Goal: Task Accomplishment & Management: Manage account settings

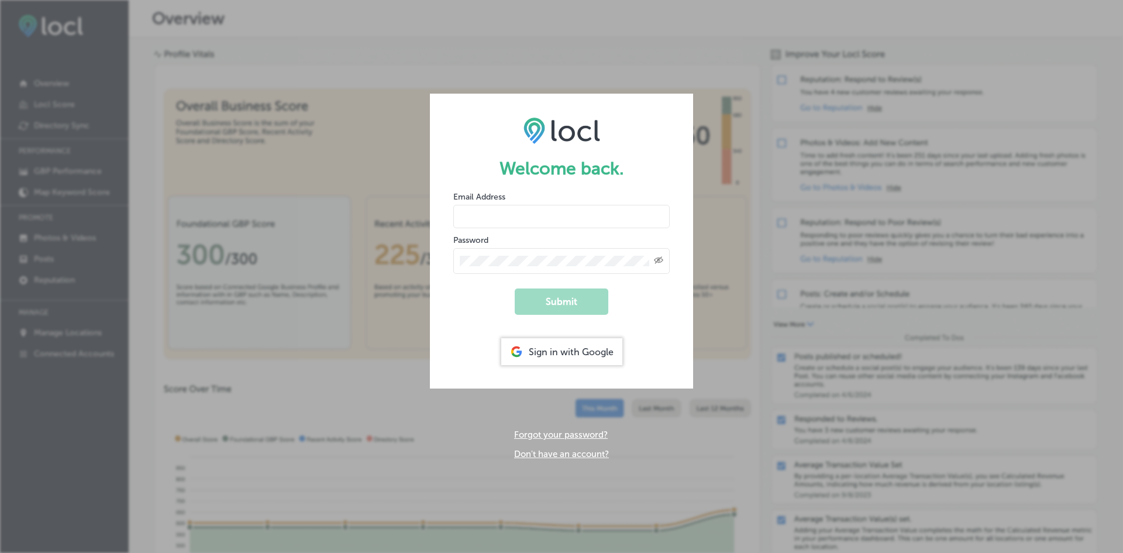
click at [591, 346] on div "Sign in with Google" at bounding box center [561, 351] width 121 height 27
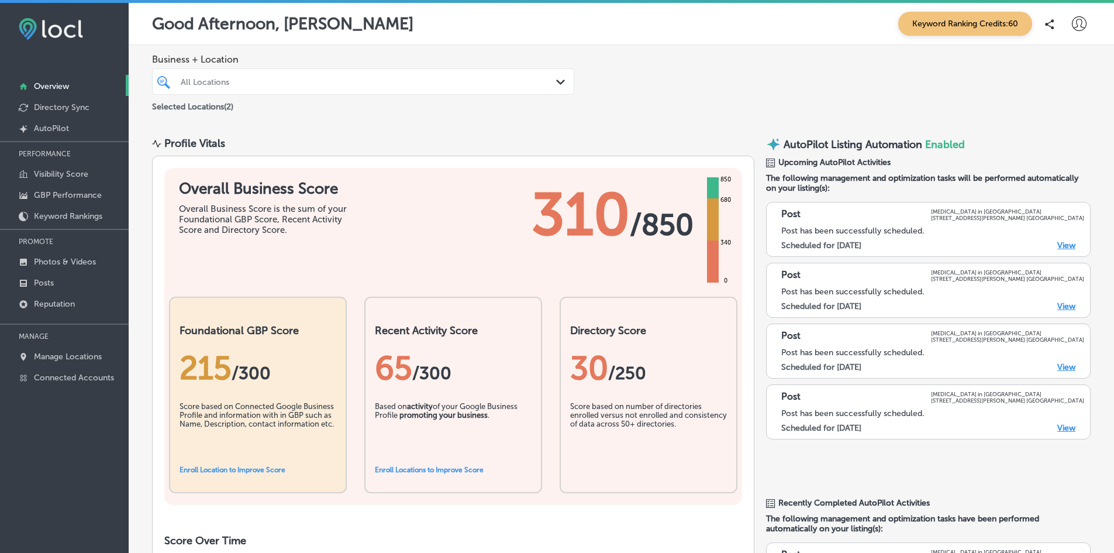
click at [1072, 22] on icon at bounding box center [1079, 23] width 15 height 15
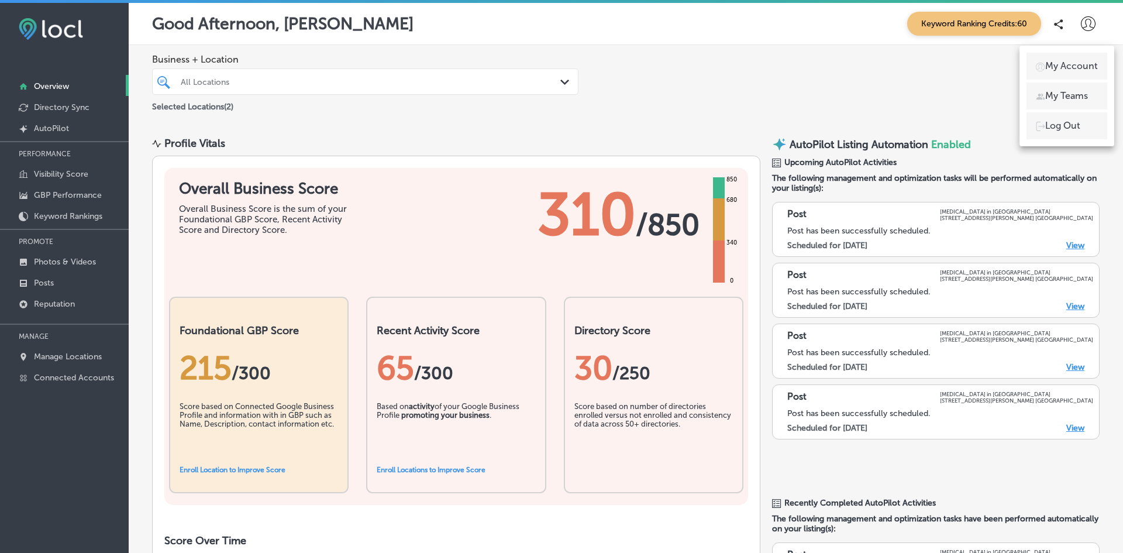
click at [1061, 68] on p "My Account" at bounding box center [1071, 66] width 53 height 14
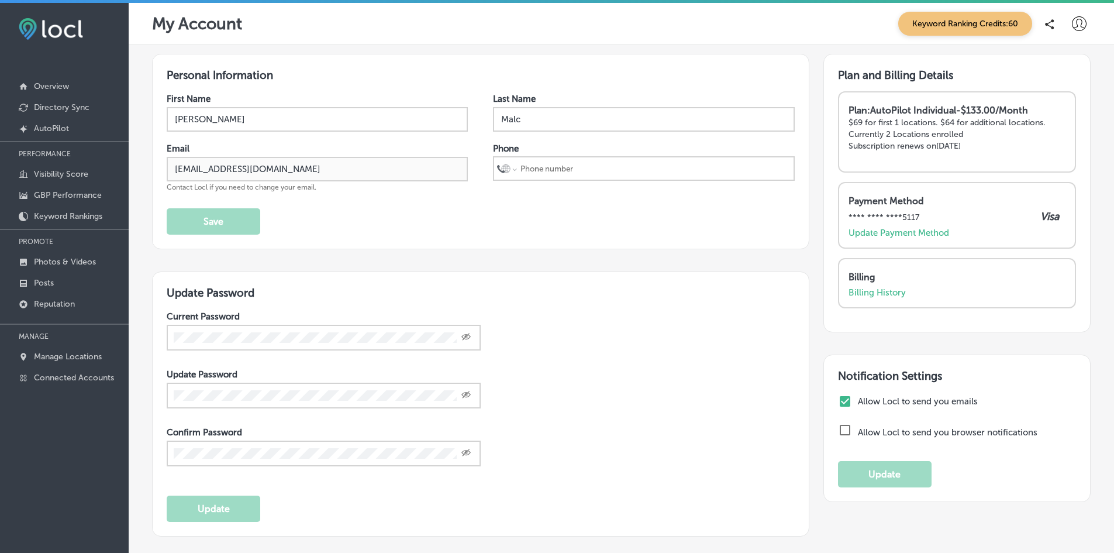
click at [862, 298] on div "Billing Billing History" at bounding box center [957, 283] width 239 height 50
click at [867, 298] on div "Billing Billing History" at bounding box center [957, 283] width 239 height 50
click at [876, 289] on p "Billing History" at bounding box center [876, 292] width 57 height 11
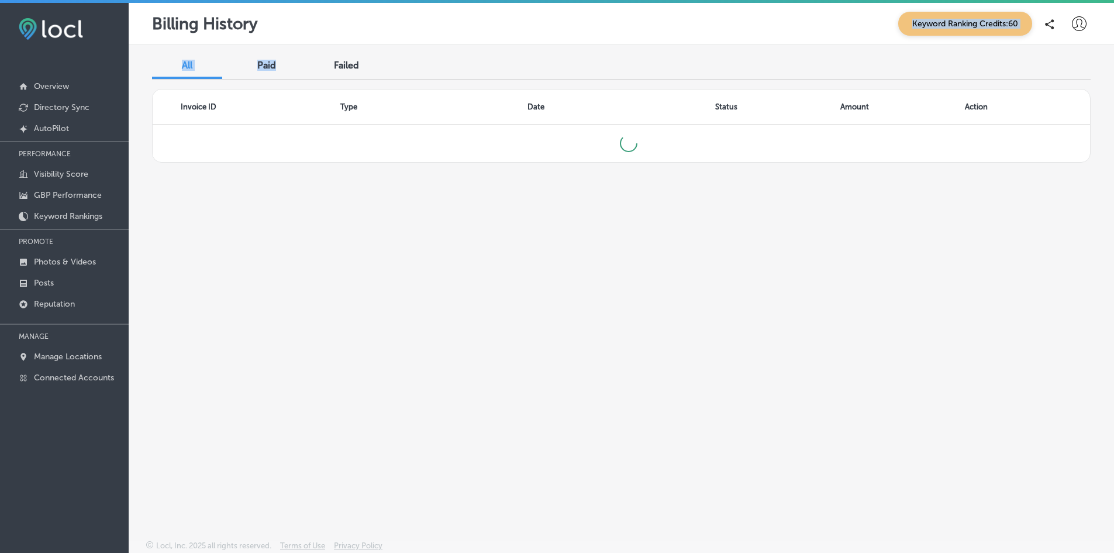
drag, startPoint x: 284, startPoint y: 43, endPoint x: 281, endPoint y: 53, distance: 10.0
click at [281, 53] on div "Billing History Keyword Ranking Credits: 60 All Paid Failed Invoice ID Type Dat…" at bounding box center [621, 279] width 985 height 553
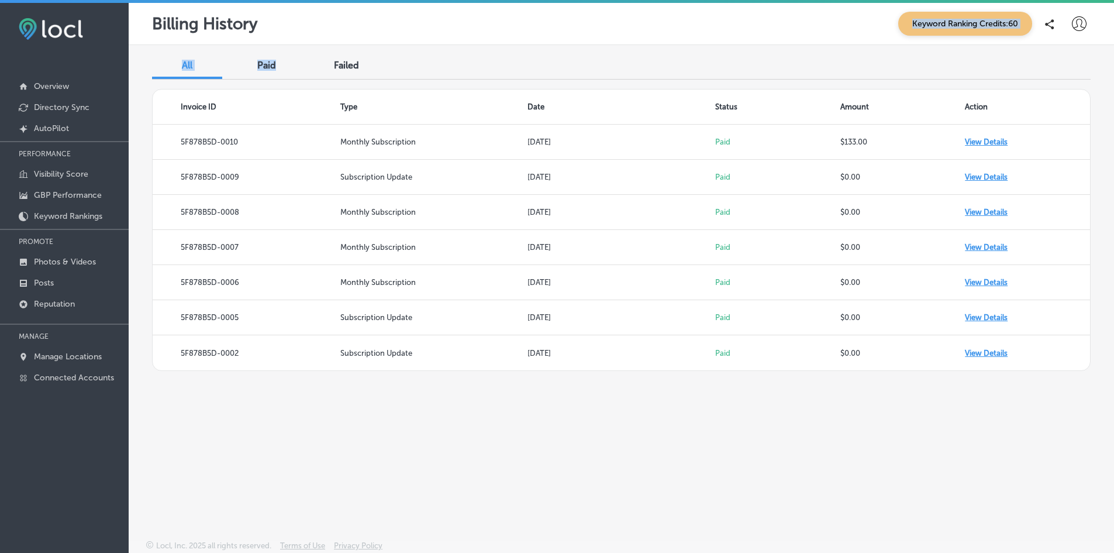
click at [281, 53] on div "All Paid Failed Invoice ID Type Date Status Amount Action 5F878B5D-0010 Monthly…" at bounding box center [621, 265] width 985 height 440
click at [268, 60] on span "Paid" at bounding box center [266, 65] width 19 height 11
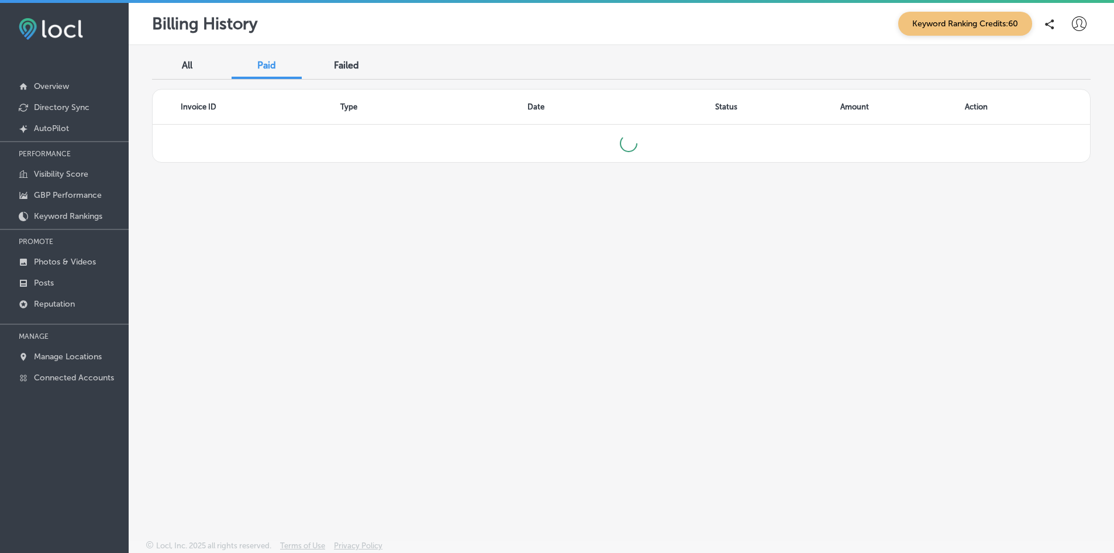
click at [194, 68] on div "All" at bounding box center [187, 66] width 70 height 25
click at [278, 46] on div "All Paid Failed Invoice ID Type Date Status Amount Action" at bounding box center [621, 265] width 985 height 440
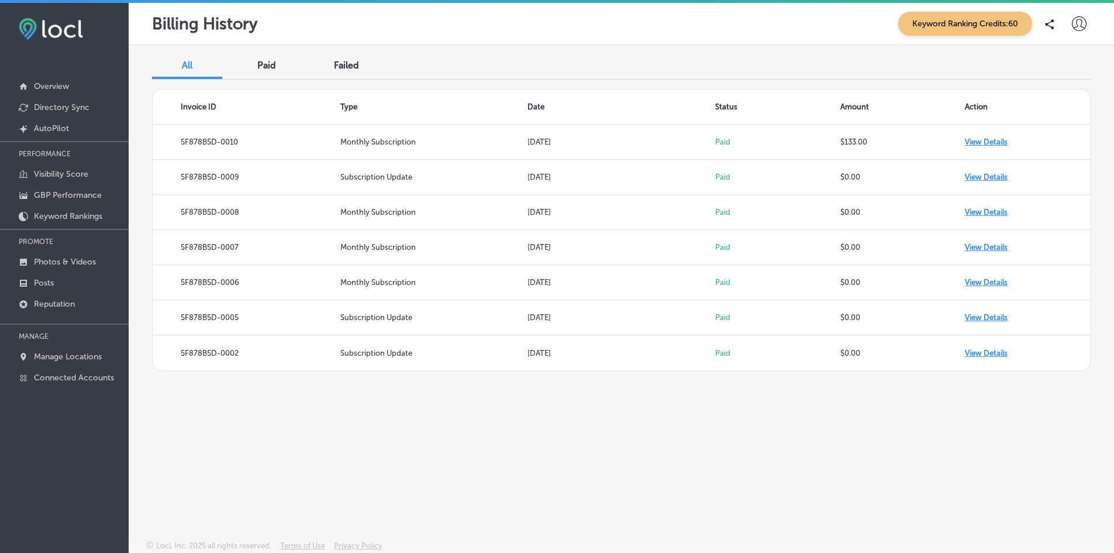
click at [274, 74] on div "Paid" at bounding box center [267, 66] width 70 height 25
drag, startPoint x: 577, startPoint y: 20, endPoint x: 207, endPoint y: 42, distance: 370.2
click at [207, 42] on div "Billing History Keyword Ranking Credits: 60" at bounding box center [621, 24] width 985 height 42
click at [184, 68] on span "All" at bounding box center [187, 65] width 11 height 11
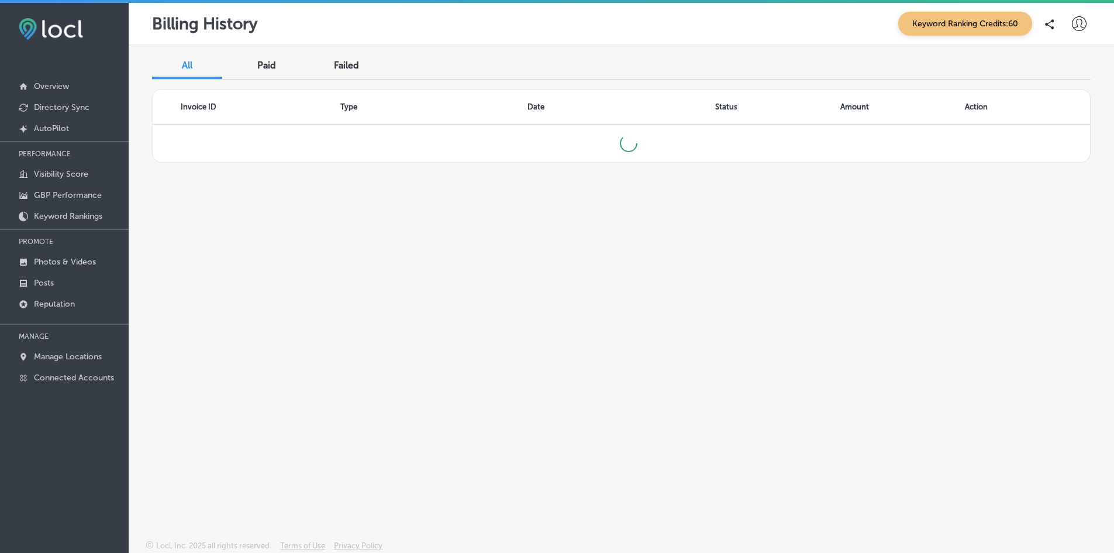
click at [258, 54] on div "Paid" at bounding box center [267, 66] width 70 height 25
click at [350, 71] on div "Failed" at bounding box center [346, 66] width 70 height 25
click at [281, 59] on div "Paid" at bounding box center [267, 66] width 70 height 25
click at [1084, 26] on icon at bounding box center [1079, 23] width 15 height 15
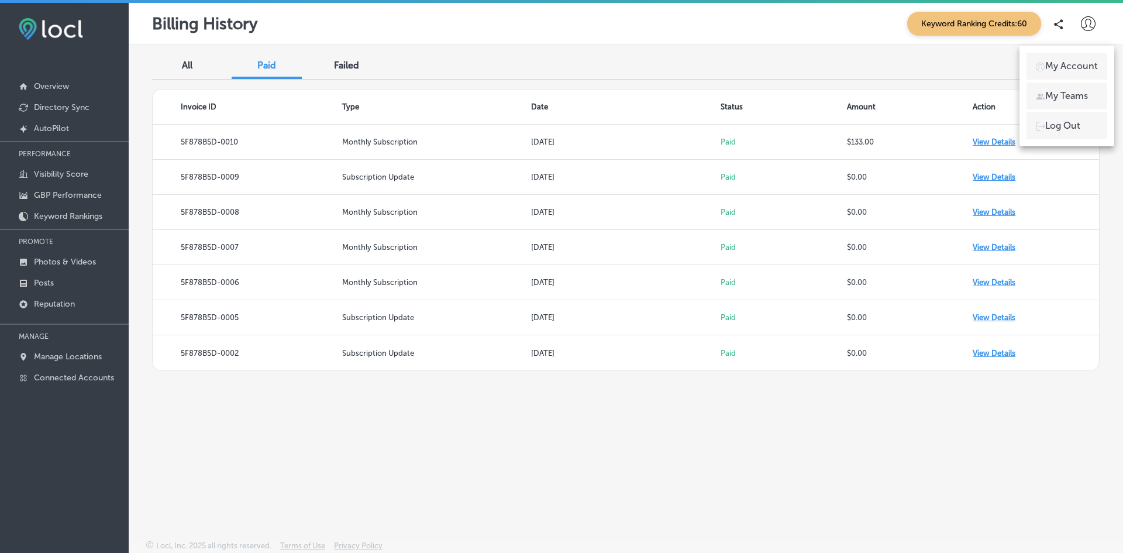
click at [900, 134] on div at bounding box center [561, 276] width 1123 height 553
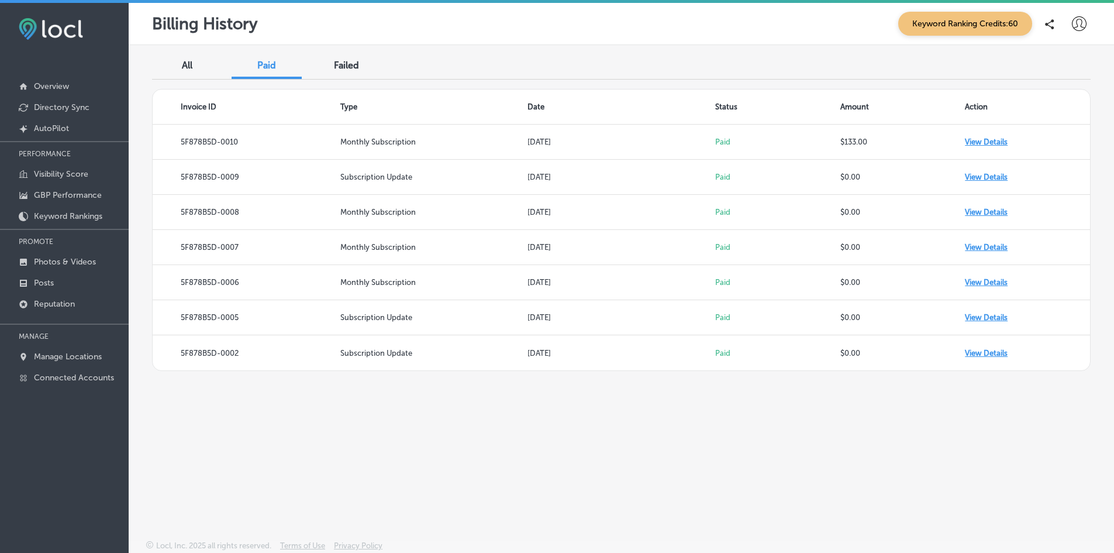
click at [900, 134] on td "$133.00" at bounding box center [902, 142] width 125 height 35
drag, startPoint x: 1078, startPoint y: 24, endPoint x: 1070, endPoint y: 29, distance: 9.2
click at [1070, 29] on div at bounding box center [1078, 23] width 23 height 23
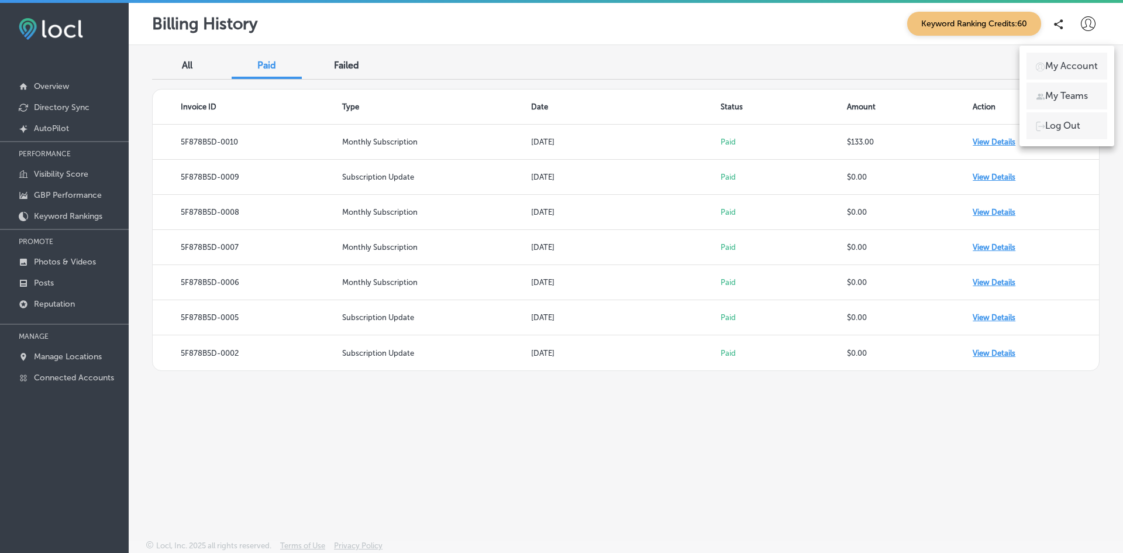
click at [913, 50] on div at bounding box center [561, 276] width 1123 height 553
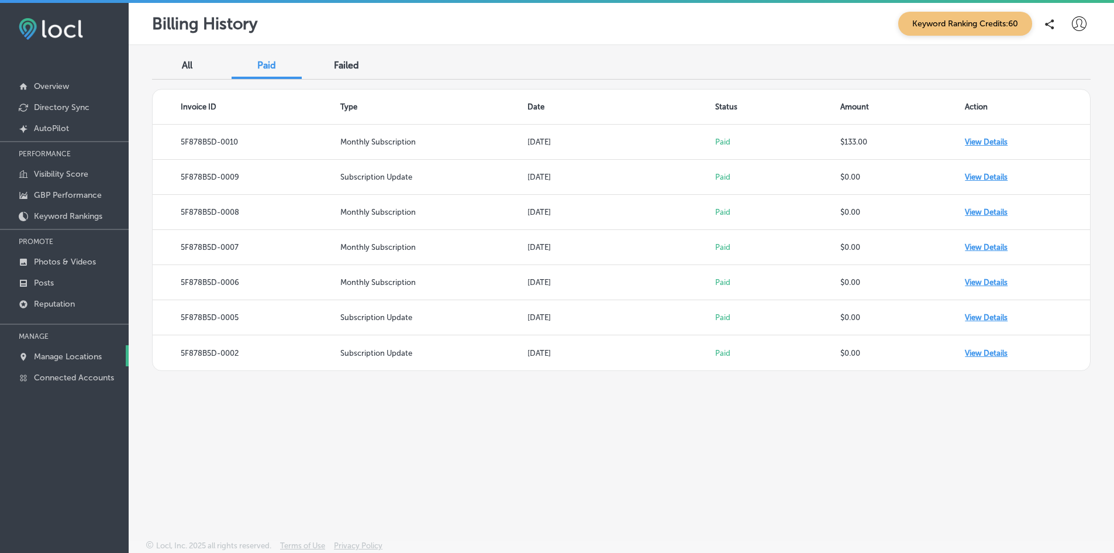
click at [64, 359] on p "Manage Locations" at bounding box center [68, 356] width 68 height 10
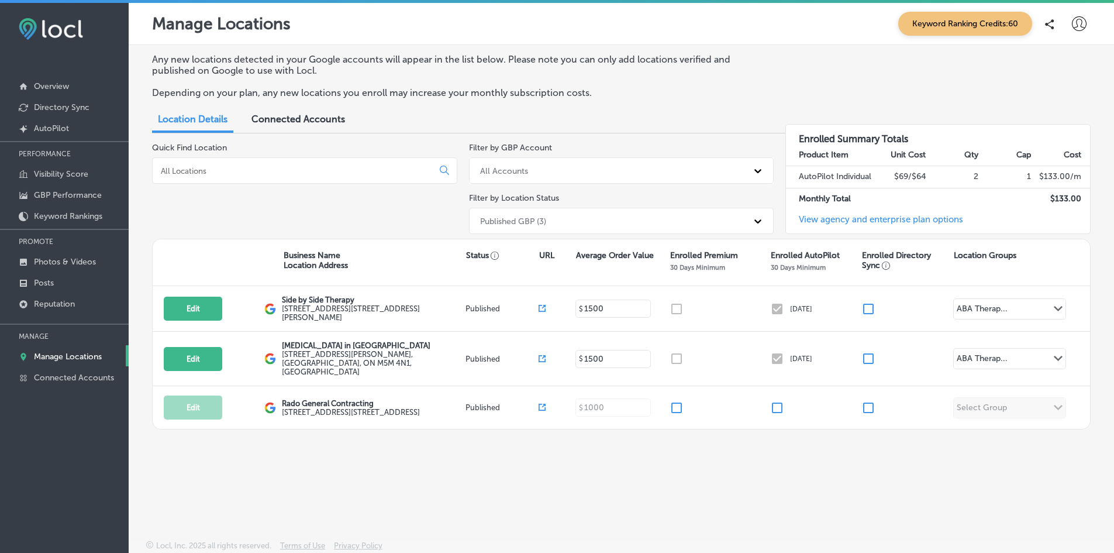
click at [74, 351] on link "Manage Locations" at bounding box center [64, 355] width 129 height 21
click at [36, 281] on p "Posts" at bounding box center [44, 283] width 20 height 10
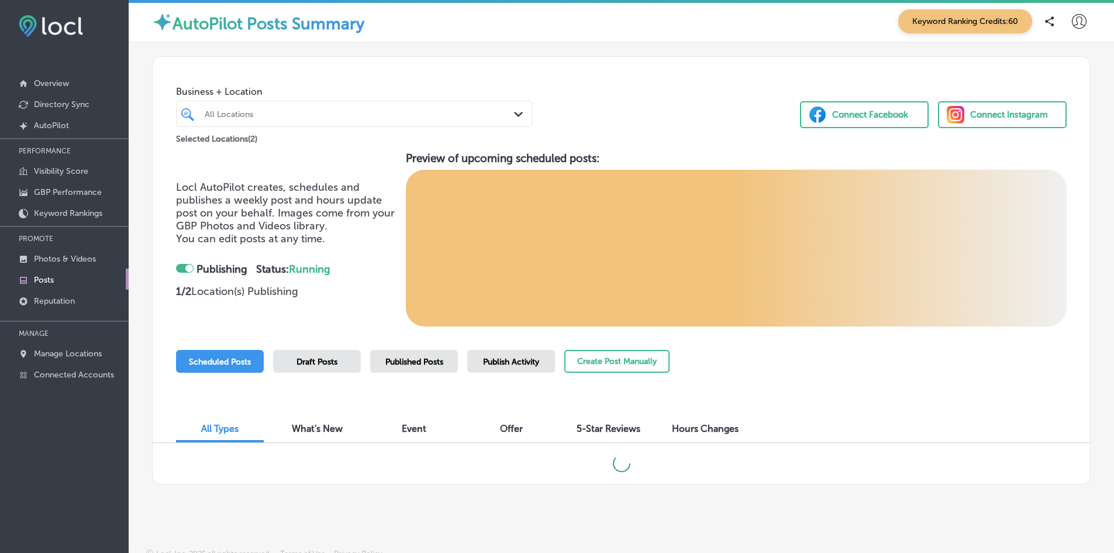
scroll to position [1, 0]
click at [184, 271] on div at bounding box center [185, 267] width 18 height 9
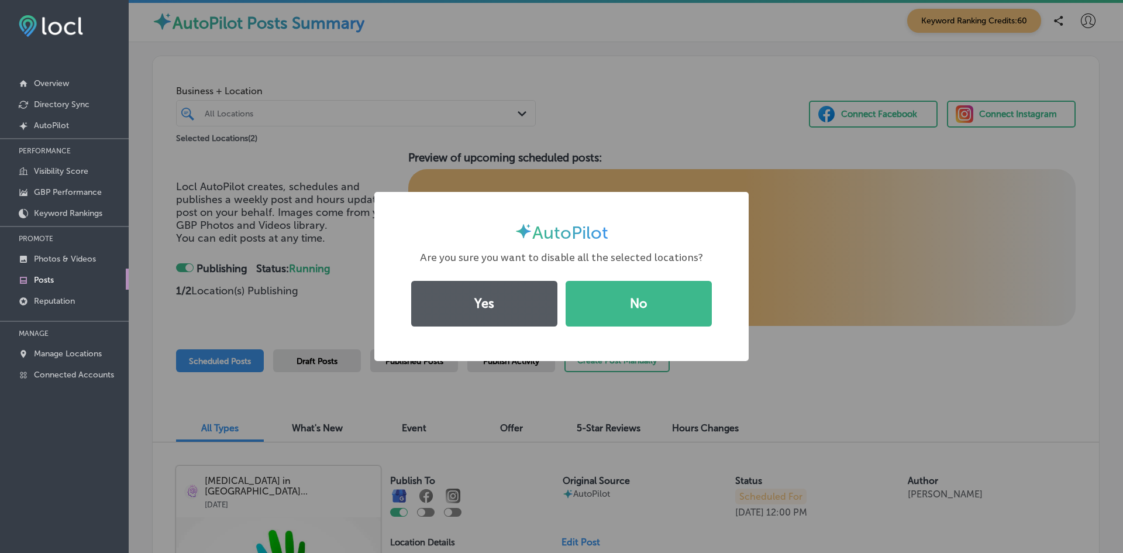
click at [481, 316] on button "Yes" at bounding box center [484, 304] width 146 height 46
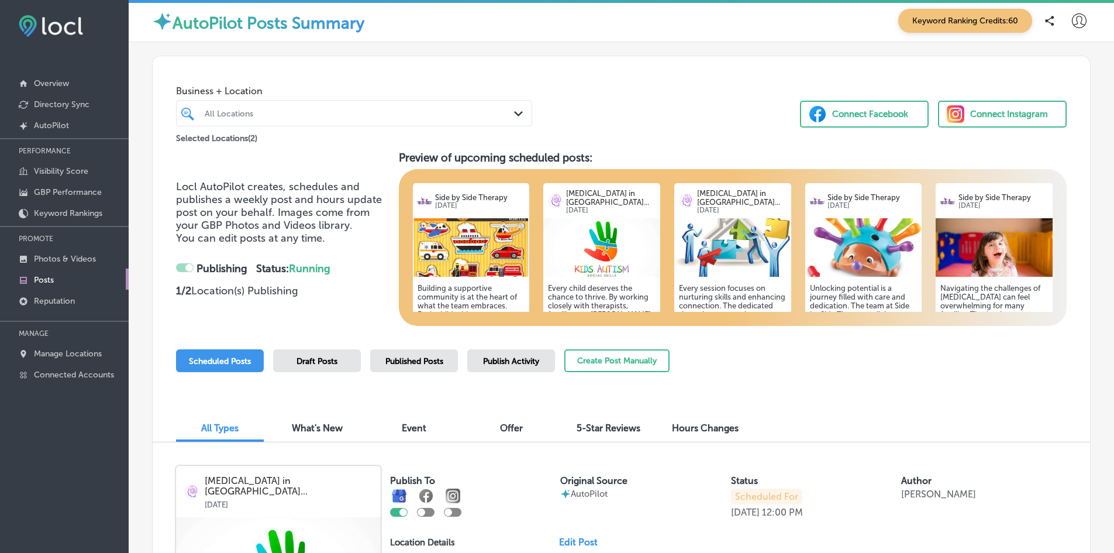
checkbox input "false"
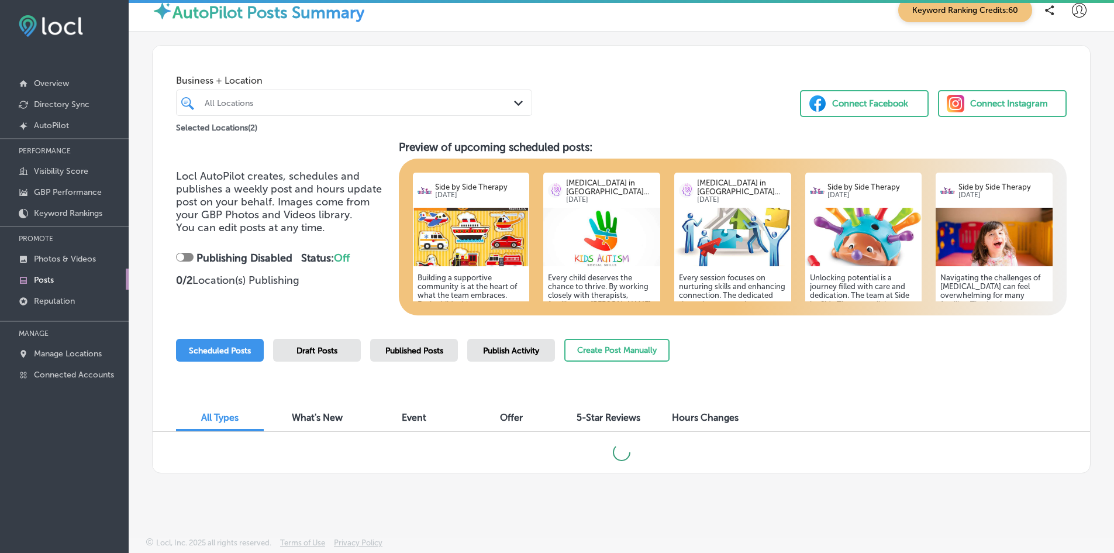
scroll to position [7, 0]
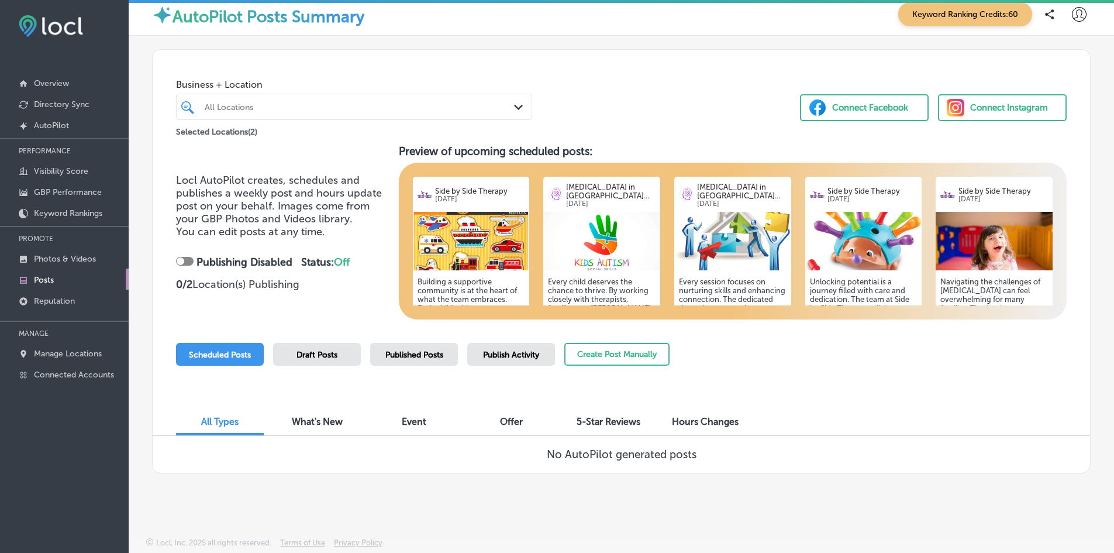
click at [451, 233] on img at bounding box center [471, 241] width 117 height 58
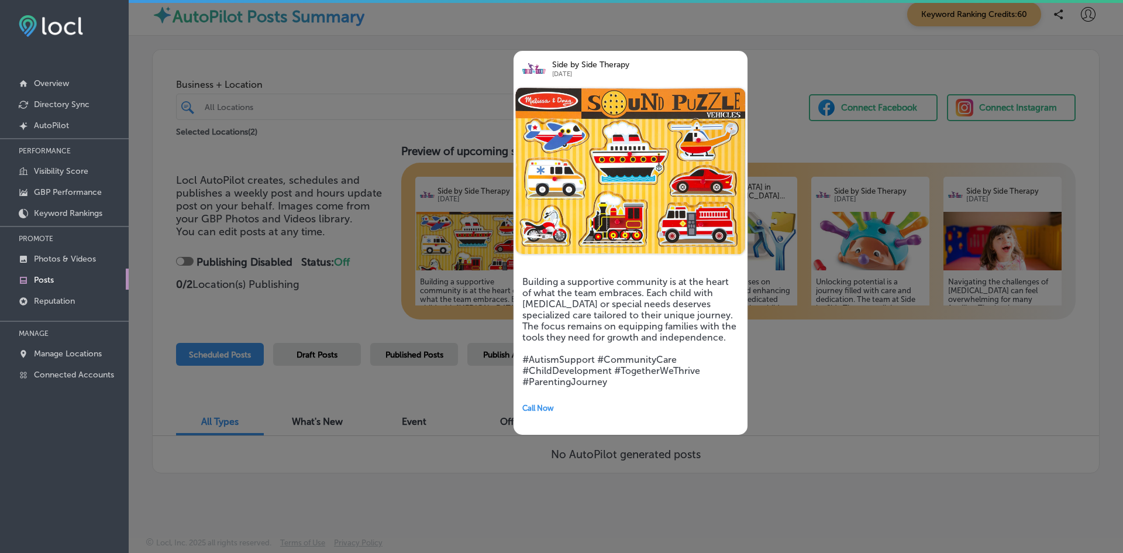
click at [767, 79] on div at bounding box center [561, 276] width 1123 height 553
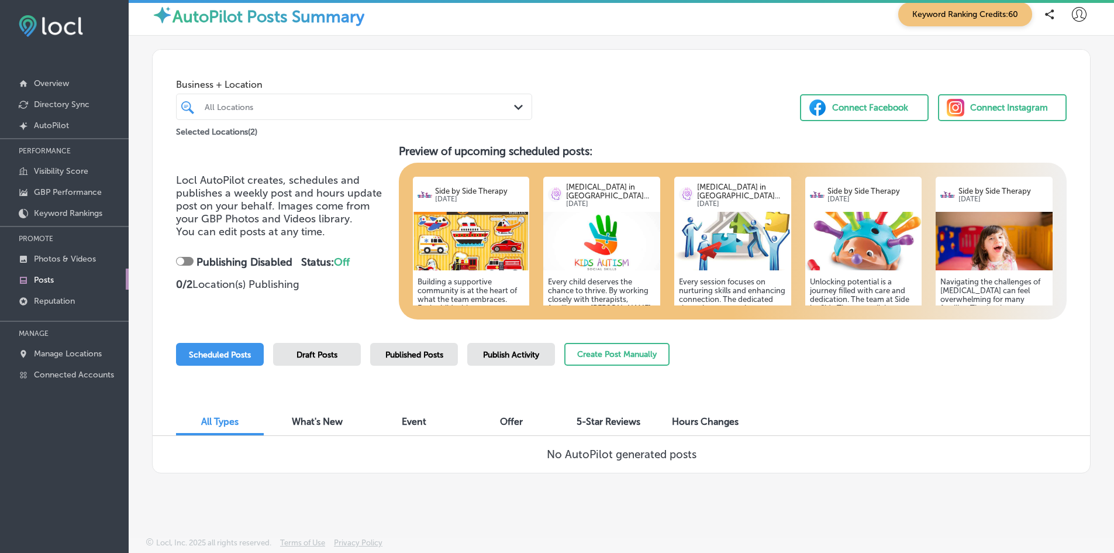
click at [426, 346] on div "Published Posts" at bounding box center [414, 354] width 88 height 23
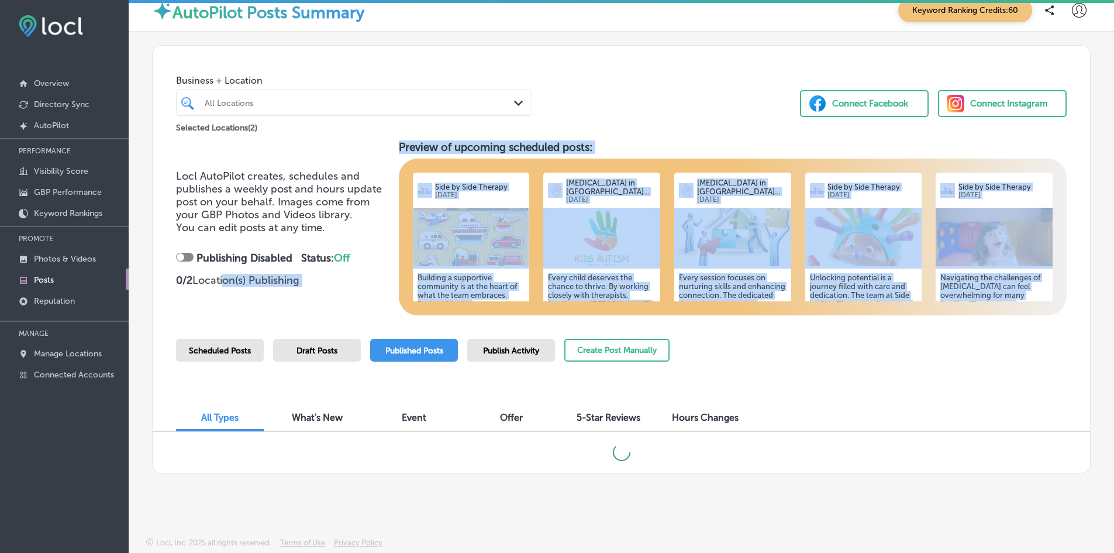
drag, startPoint x: 223, startPoint y: 314, endPoint x: 184, endPoint y: 322, distance: 39.3
click at [184, 322] on div "Business + Location All Locations Path Created with Sketch. Selected Locations …" at bounding box center [621, 259] width 938 height 428
click at [223, 282] on p "0 / 2 Location(s) Publishing" at bounding box center [282, 280] width 213 height 13
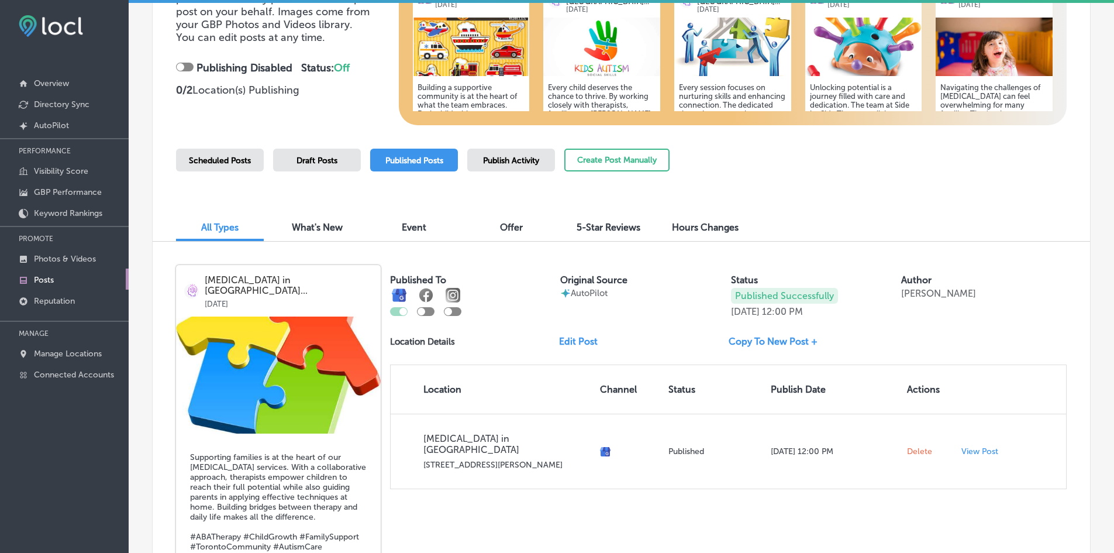
scroll to position [202, 0]
click at [399, 313] on div at bounding box center [399, 310] width 18 height 9
drag, startPoint x: 399, startPoint y: 313, endPoint x: 647, endPoint y: 293, distance: 249.3
click at [647, 293] on div "AutoPilot" at bounding box center [642, 292] width 165 height 11
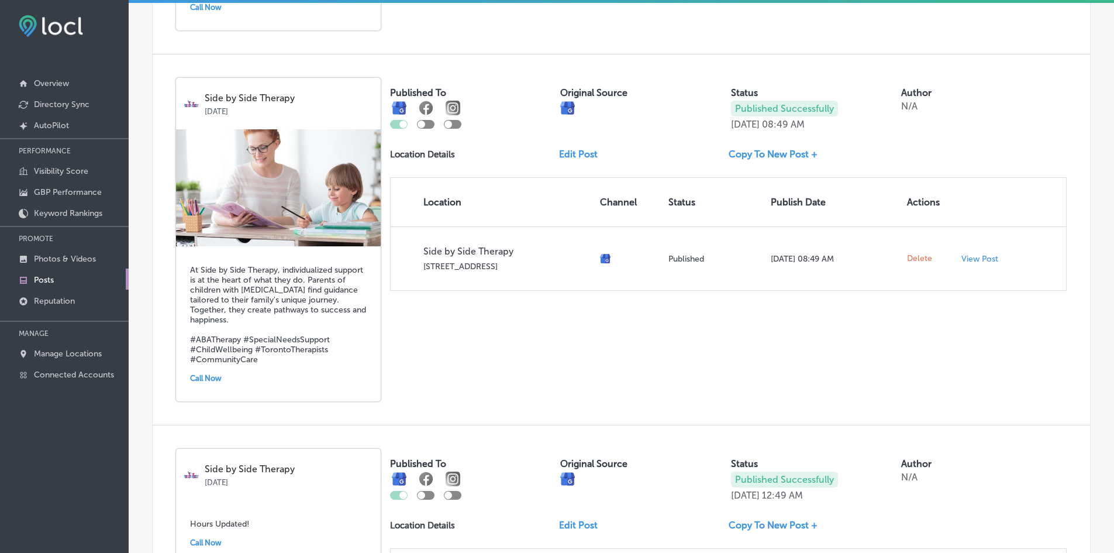
scroll to position [1129, 0]
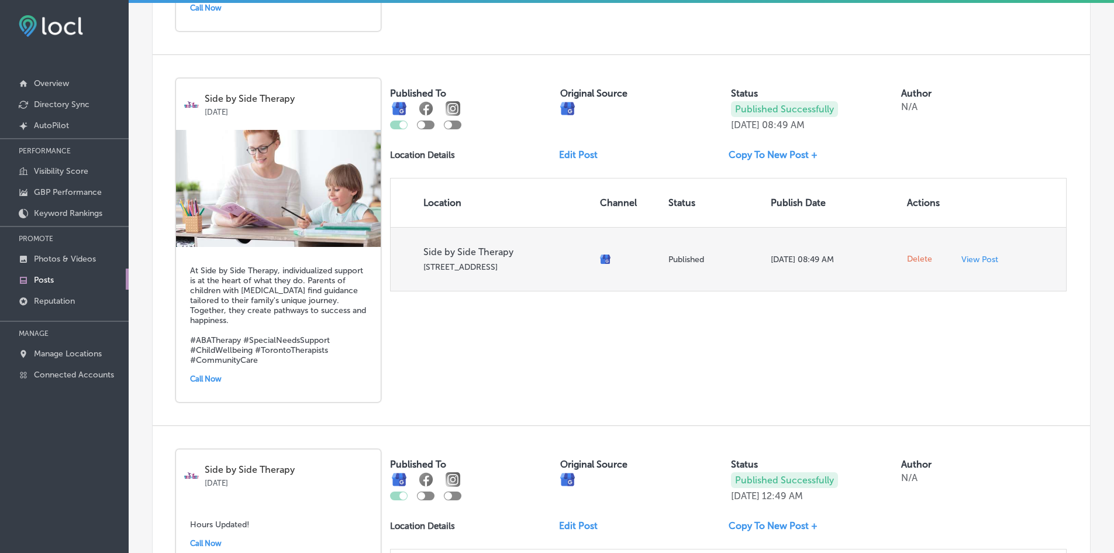
click at [918, 264] on span "Delete" at bounding box center [919, 259] width 25 height 11
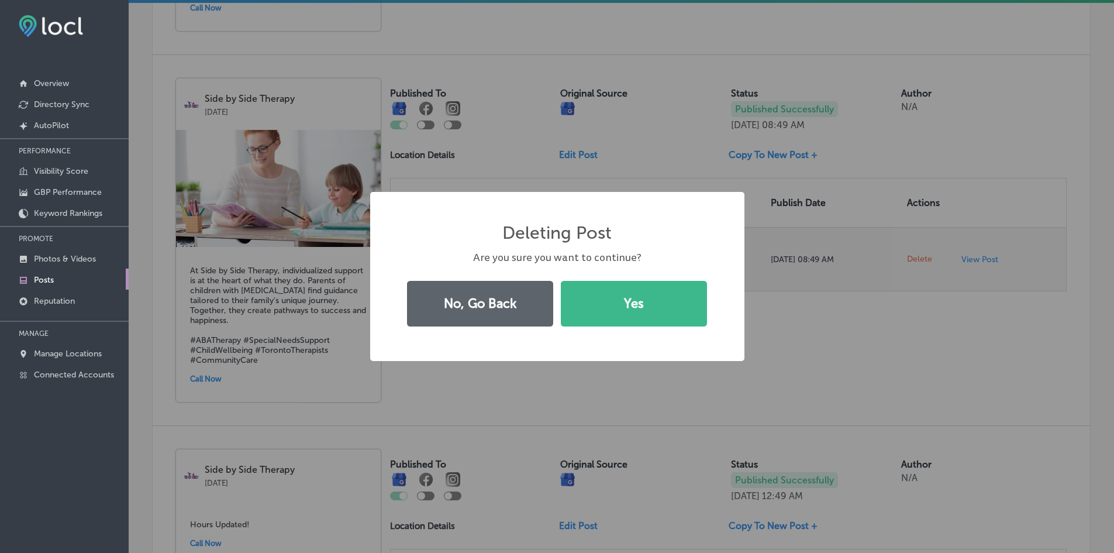
click at [918, 272] on div "Deleting Post × Are you sure you want to continue? No, Go Back Yes" at bounding box center [557, 276] width 1114 height 553
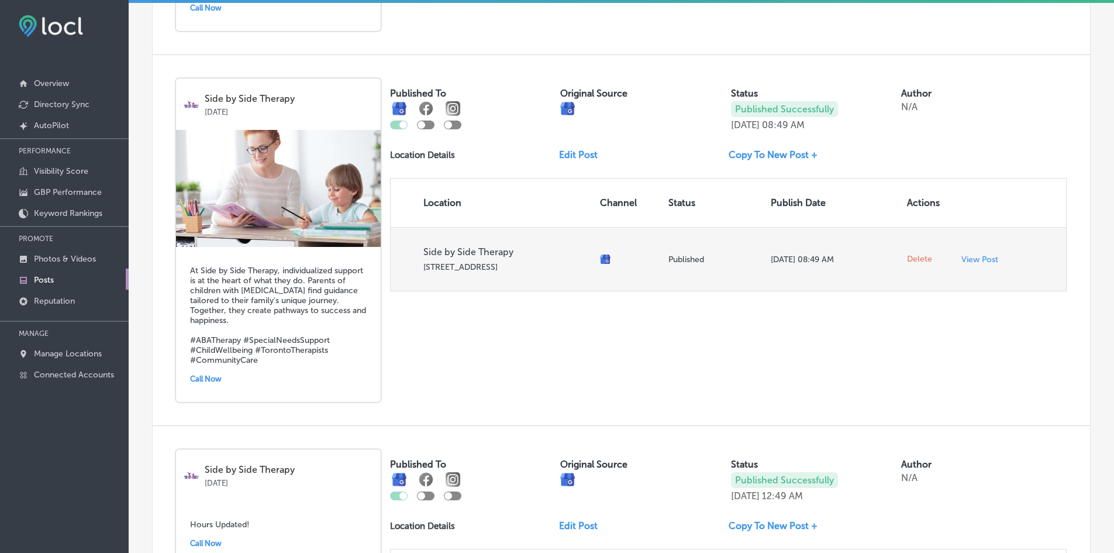
drag, startPoint x: 920, startPoint y: 267, endPoint x: 886, endPoint y: 274, distance: 34.5
click at [886, 264] on p "Feb 16, 2025 08:49 AM" at bounding box center [834, 259] width 127 height 10
drag, startPoint x: 918, startPoint y: 269, endPoint x: 889, endPoint y: 259, distance: 30.9
click at [889, 259] on td "Feb 16, 2025 08:49 AM" at bounding box center [834, 259] width 136 height 64
click at [913, 264] on span "Delete" at bounding box center [919, 259] width 25 height 11
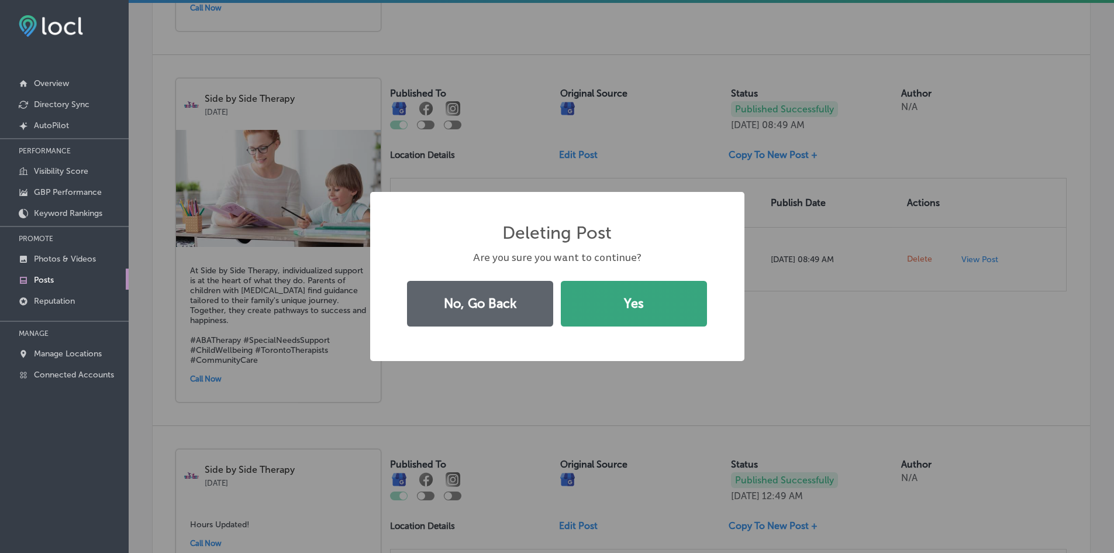
click at [664, 316] on button "Yes" at bounding box center [634, 304] width 146 height 46
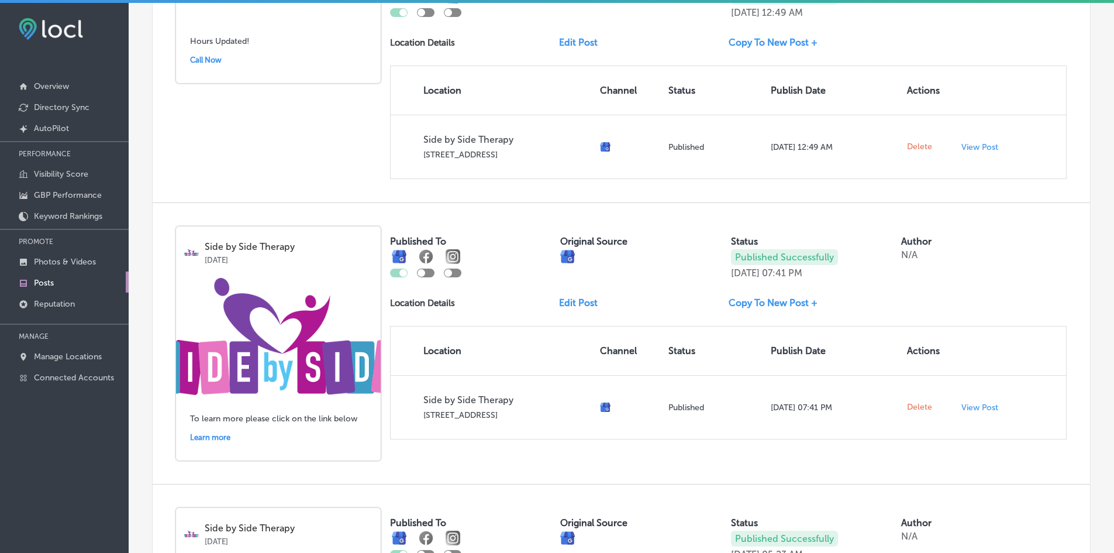
scroll to position [1244, 0]
click at [235, 358] on img at bounding box center [278, 336] width 205 height 117
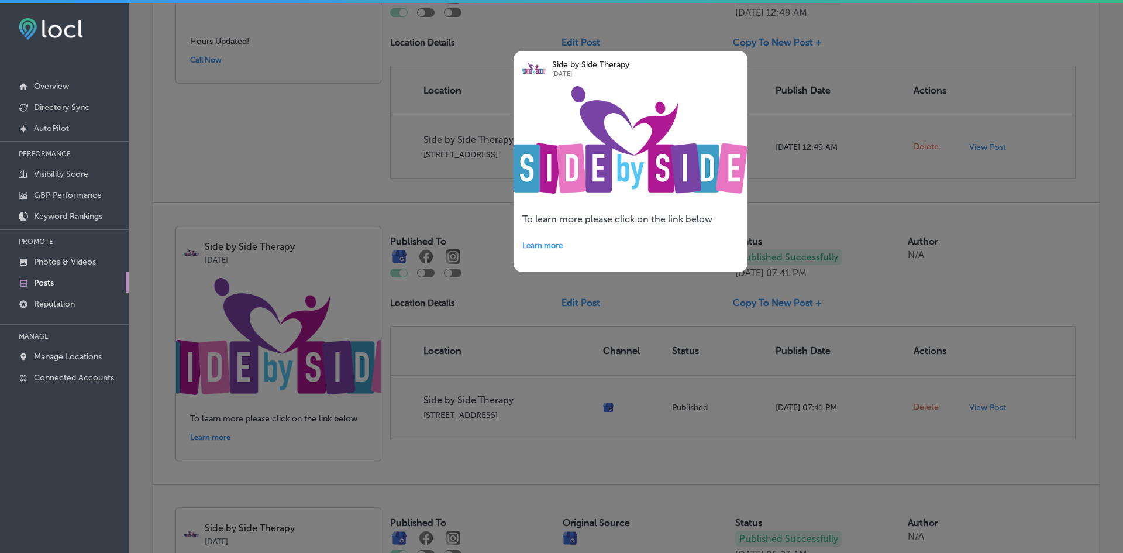
click at [548, 237] on div "Learn more" at bounding box center [630, 245] width 216 height 24
click at [453, 52] on div at bounding box center [561, 276] width 1123 height 553
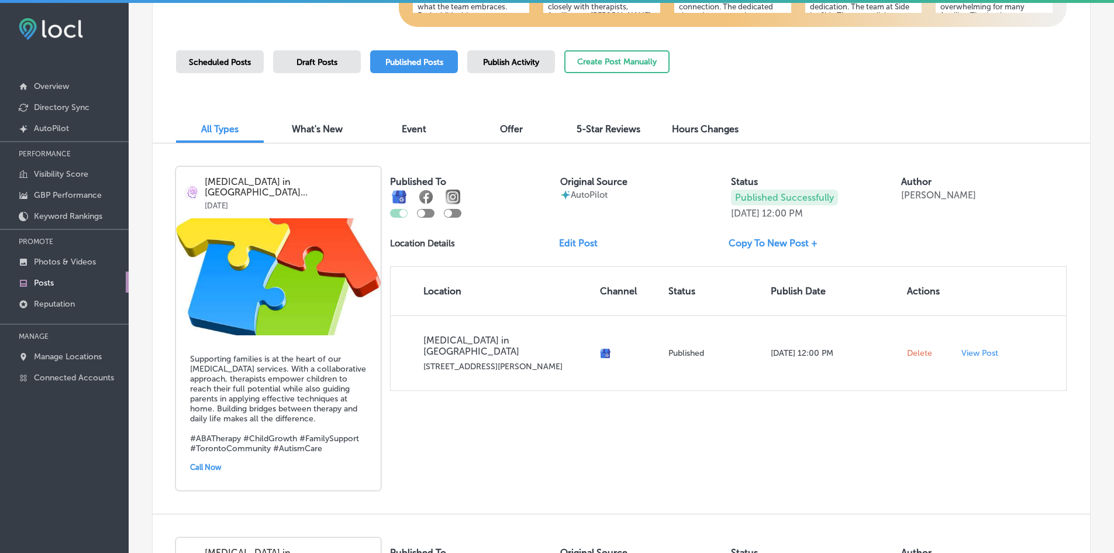
scroll to position [244, 0]
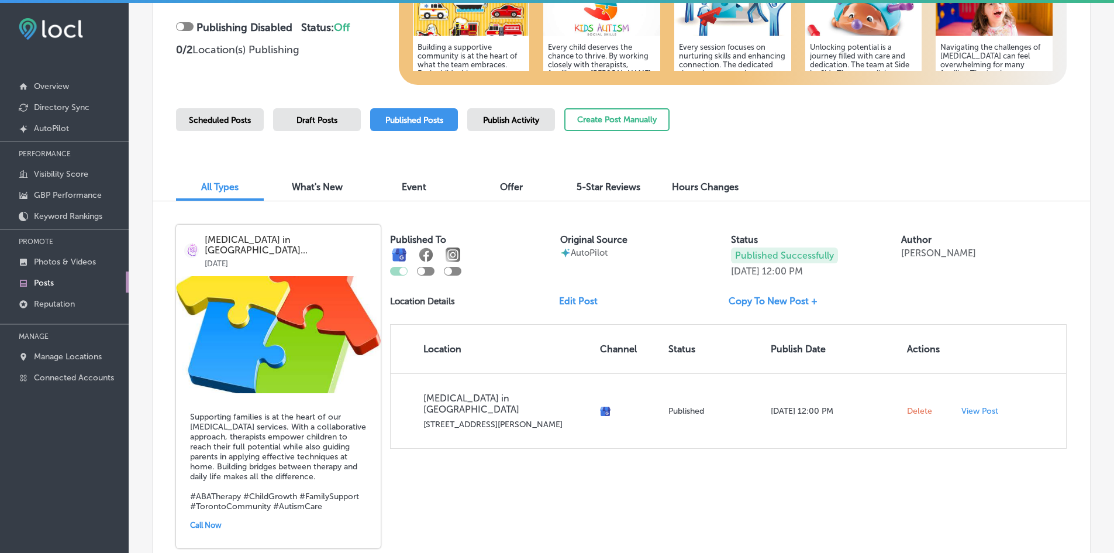
click at [502, 185] on span "Offer" at bounding box center [511, 186] width 23 height 11
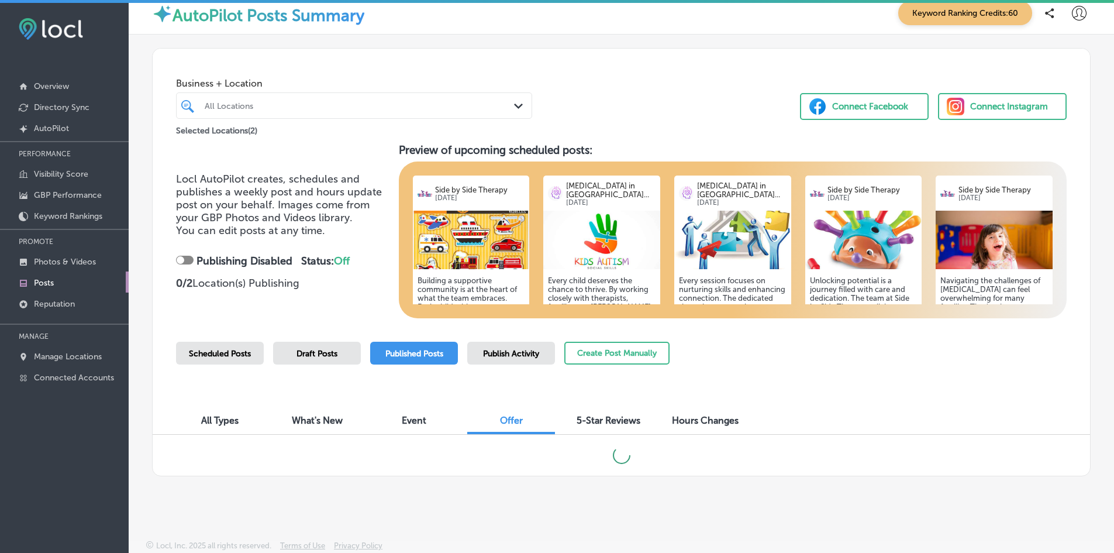
click at [372, 300] on div "Locl AutoPilot creates, schedules and publishes a weekly post and hours update …" at bounding box center [621, 230] width 891 height 175
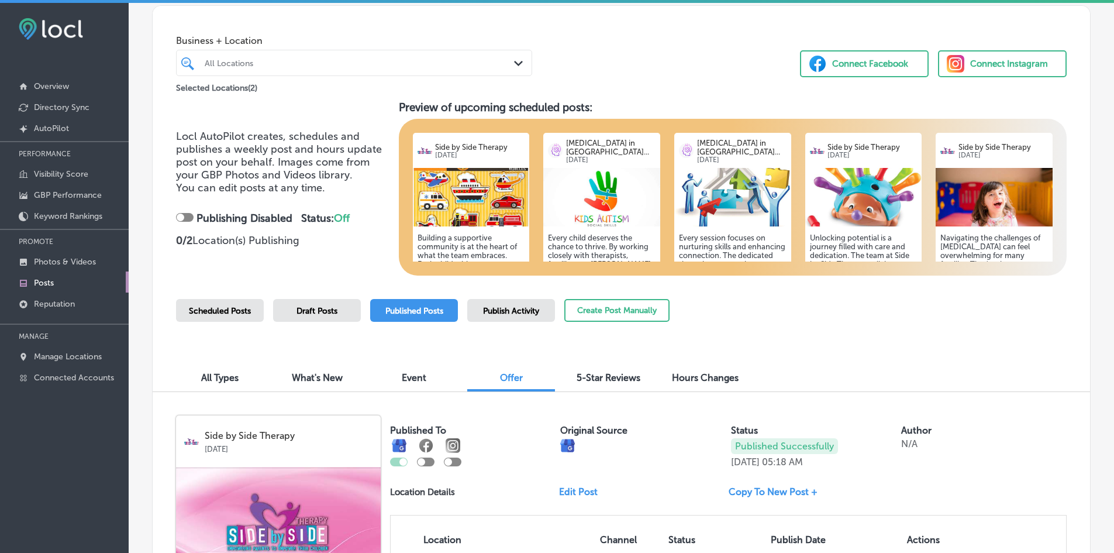
scroll to position [54, 0]
click at [672, 379] on span "Hours Changes" at bounding box center [705, 376] width 67 height 11
